Goal: Information Seeking & Learning: Learn about a topic

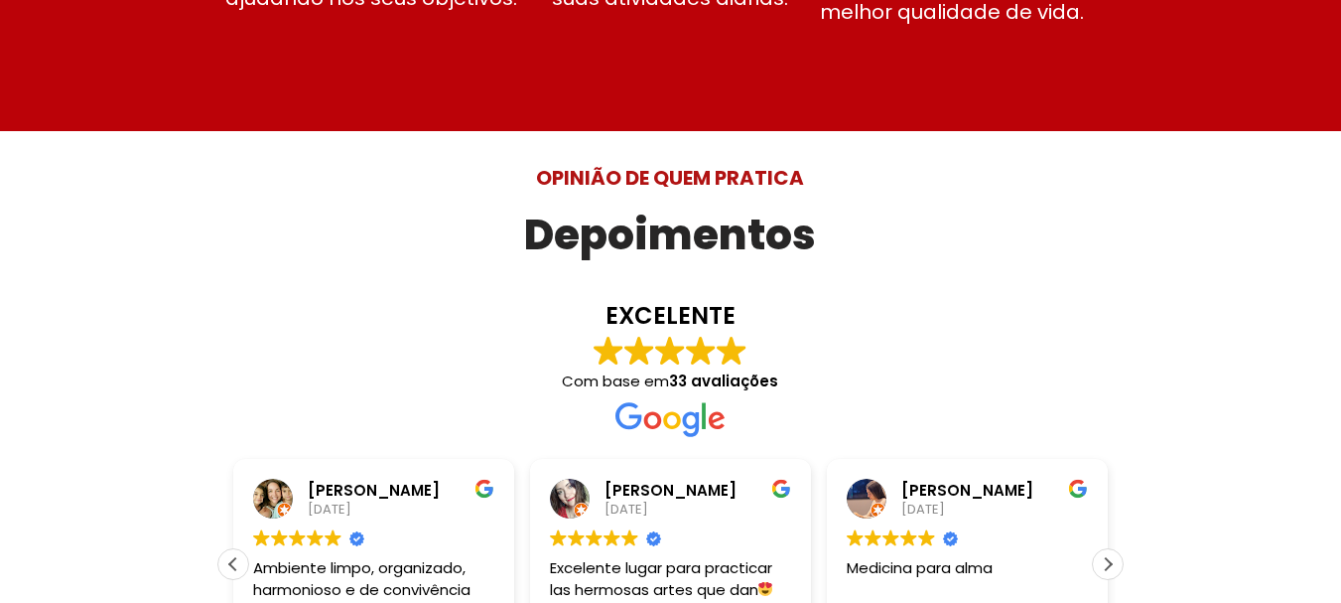
scroll to position [5262, 0]
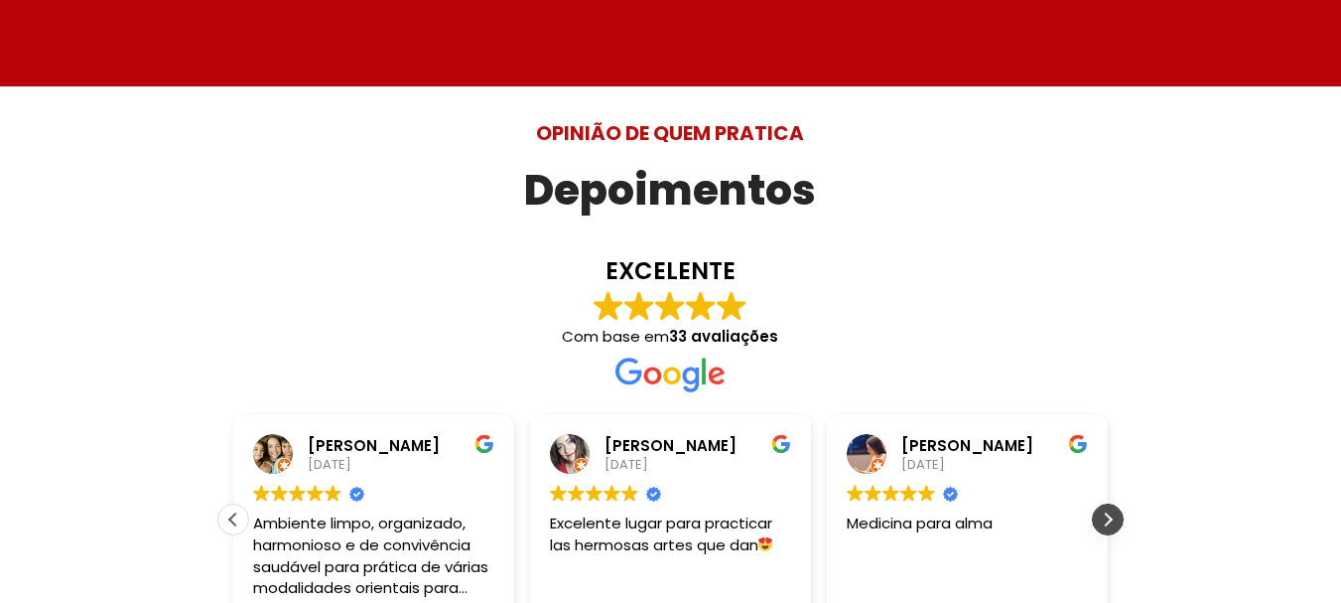
click at [1112, 504] on div "Próxima avaliação" at bounding box center [1108, 519] width 30 height 30
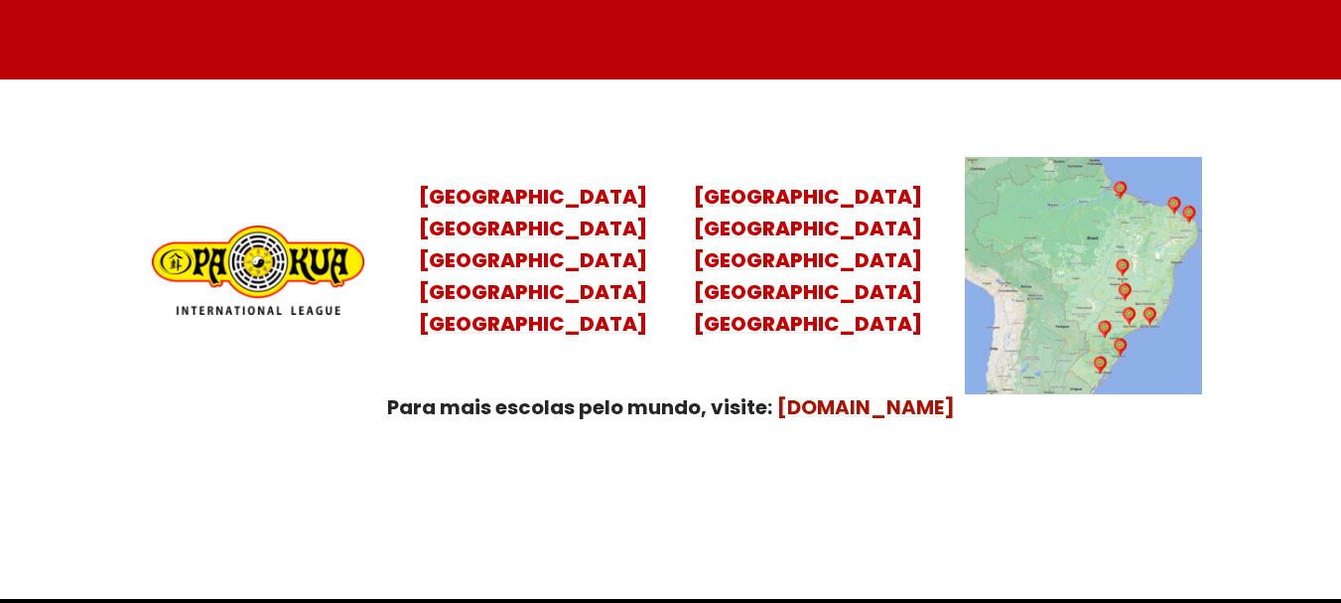
scroll to position [7864, 0]
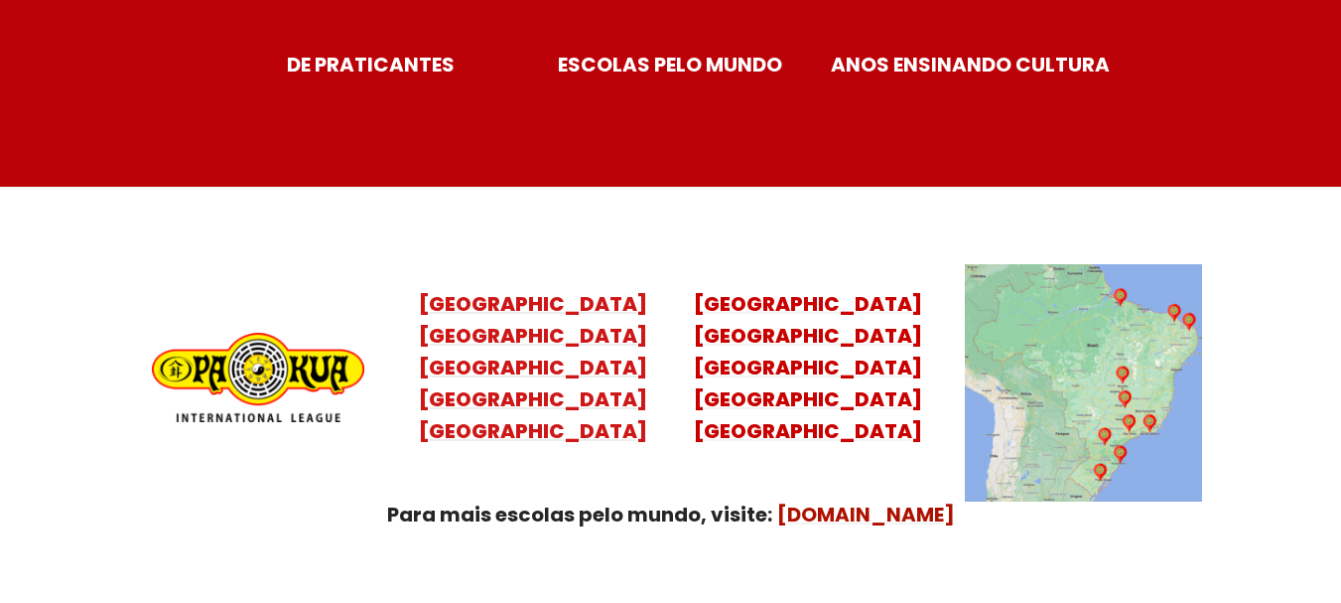
click at [570, 373] on mark "[GEOGRAPHIC_DATA] [GEOGRAPHIC_DATA] [GEOGRAPHIC_DATA] [GEOGRAPHIC_DATA]" at bounding box center [533, 383] width 228 height 123
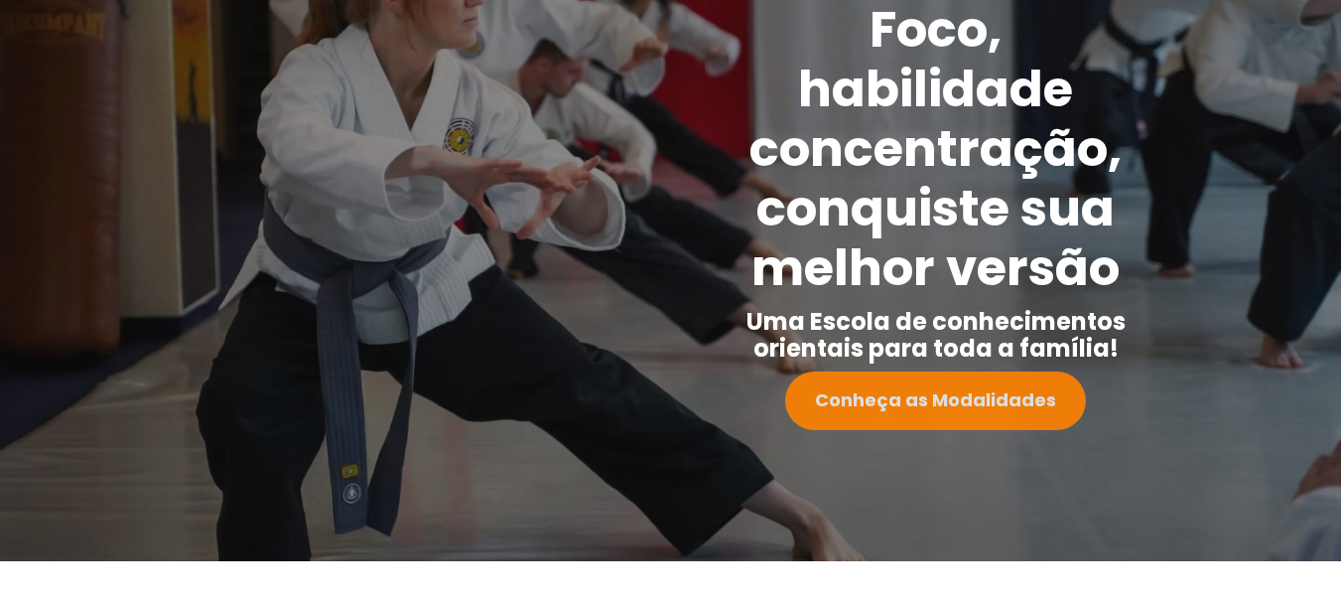
click at [892, 411] on strong "Conheça as Modalidades" at bounding box center [935, 399] width 241 height 25
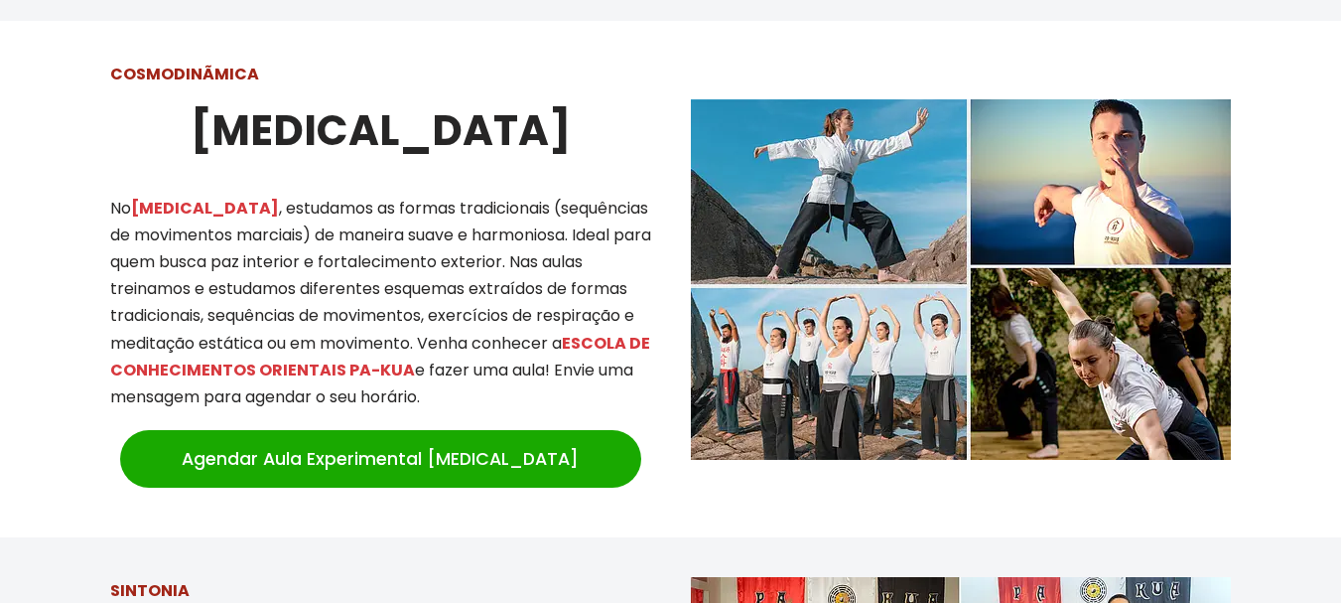
scroll to position [1771, 0]
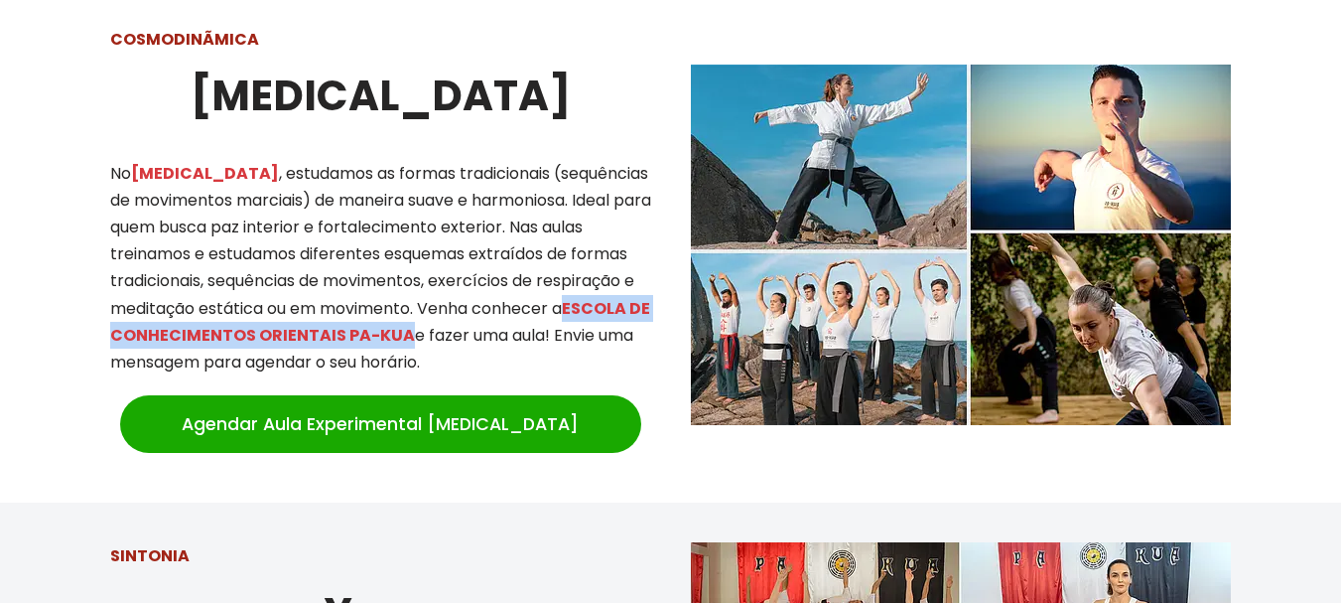
drag, startPoint x: 578, startPoint y: 290, endPoint x: 396, endPoint y: 319, distance: 183.9
click at [424, 318] on mark "ESCOLA DE CONHECIMENTOS ORIENTAIS PA-KUA" at bounding box center [380, 322] width 540 height 50
